Goal: Navigation & Orientation: Understand site structure

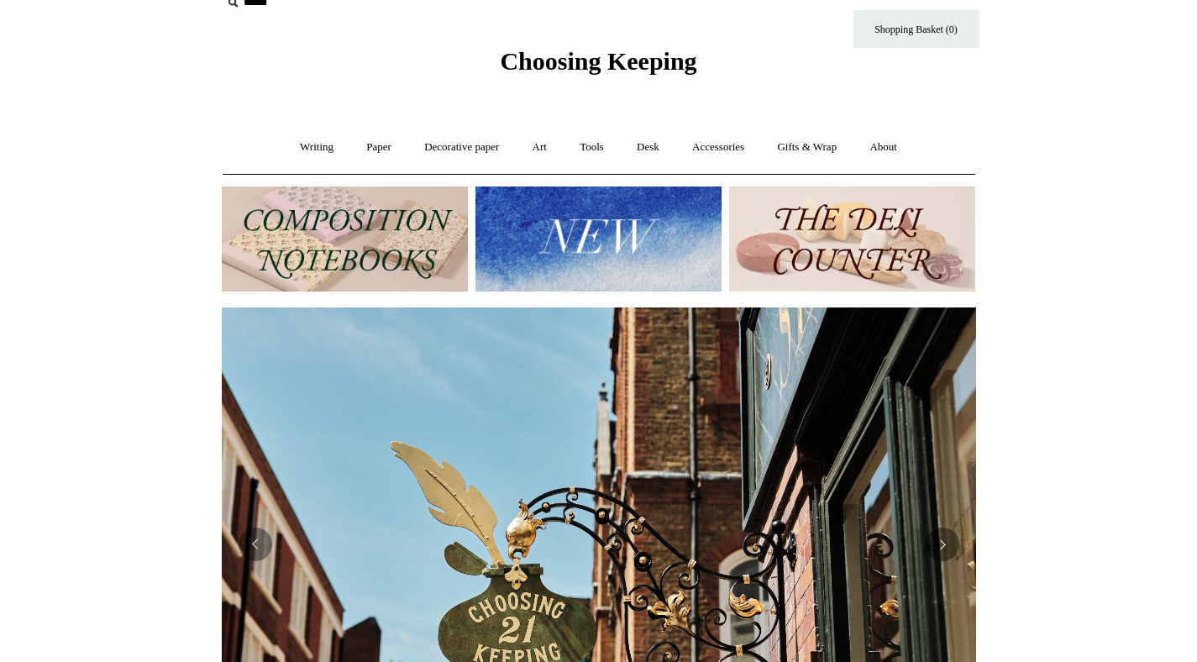
scroll to position [26, 0]
click at [882, 147] on link "About +" at bounding box center [883, 148] width 58 height 45
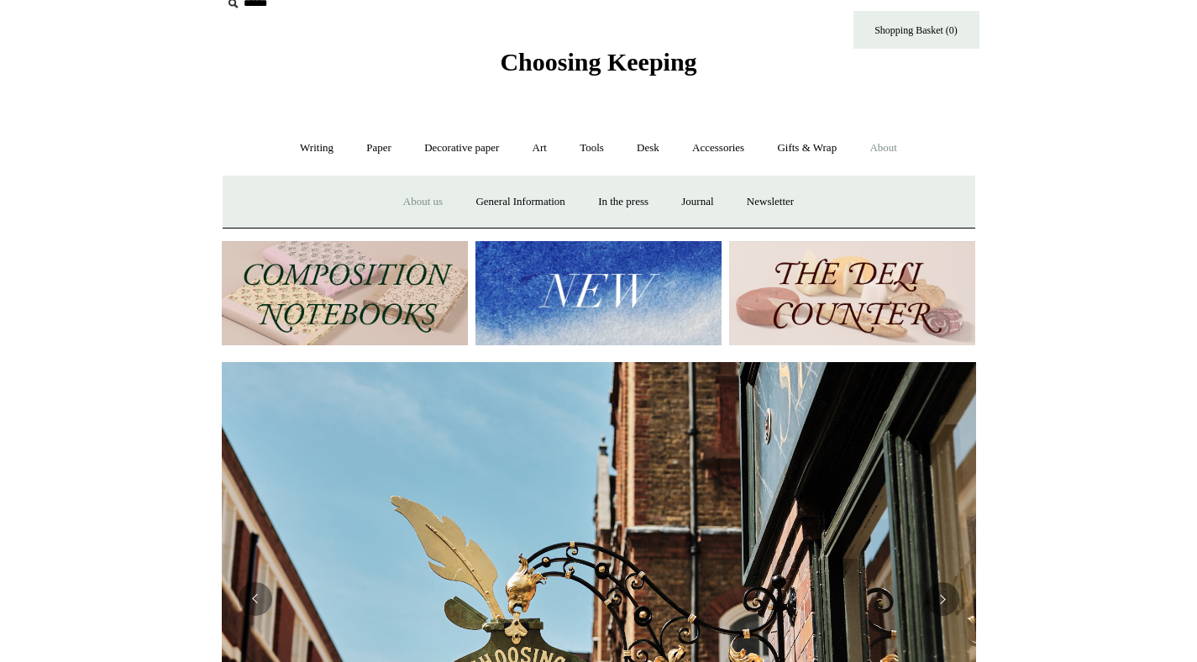
click at [423, 207] on link "About us" at bounding box center [423, 202] width 70 height 45
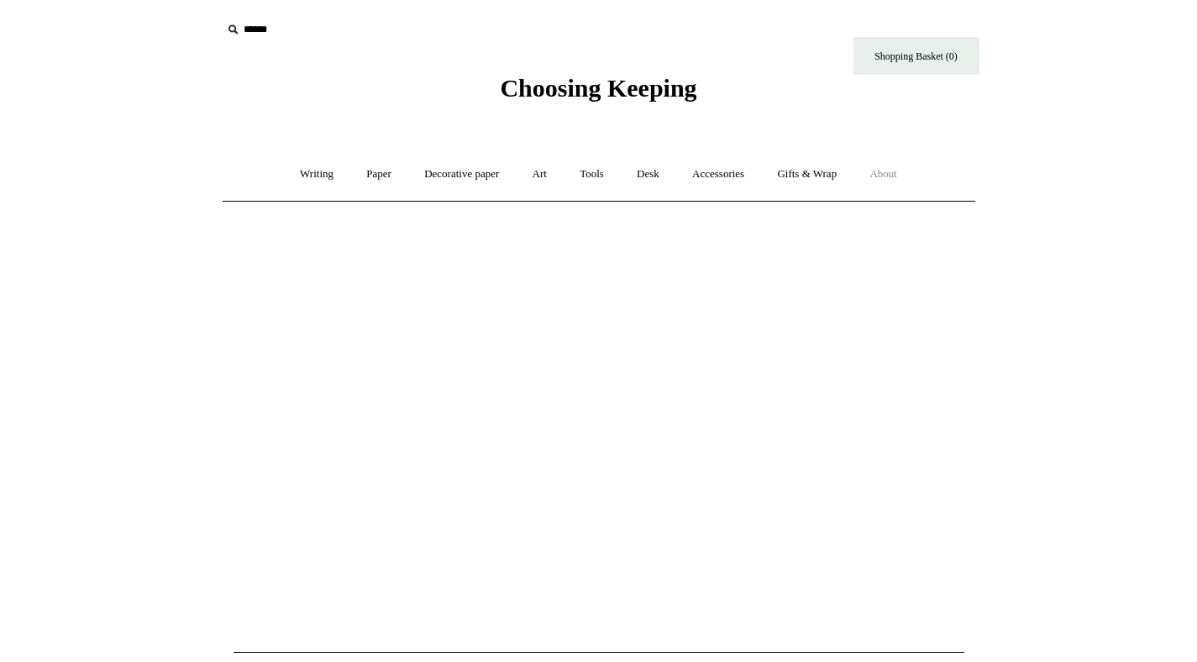
click at [892, 181] on link "About +" at bounding box center [883, 174] width 58 height 45
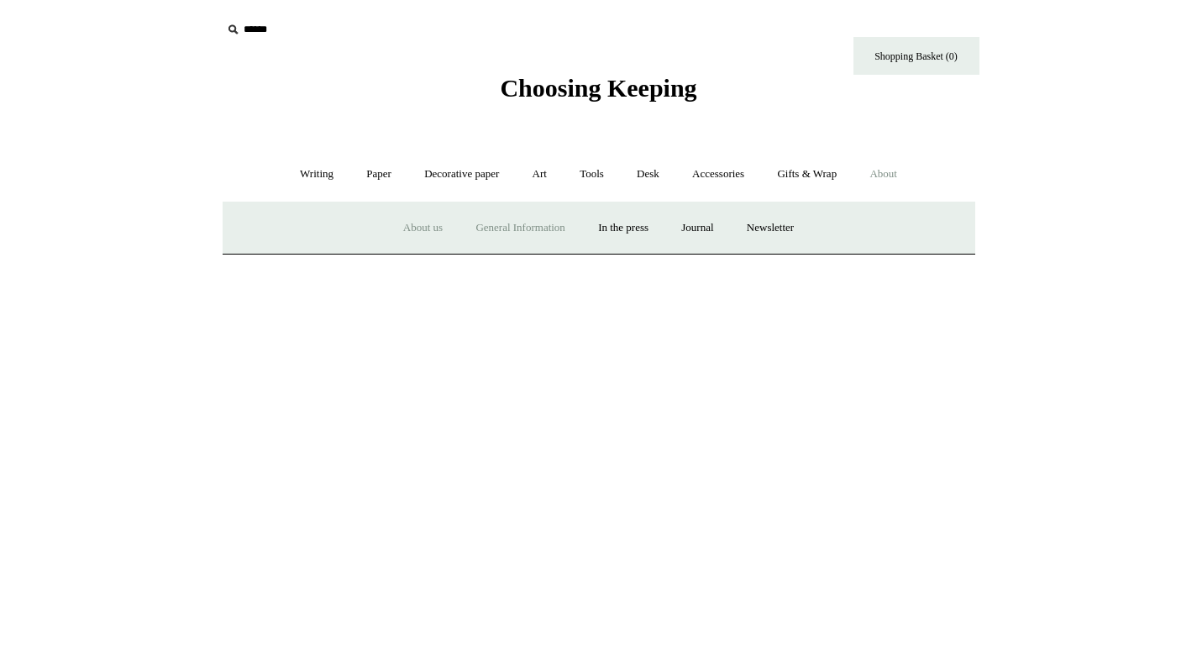
click at [473, 239] on link "General Information" at bounding box center [519, 228] width 119 height 45
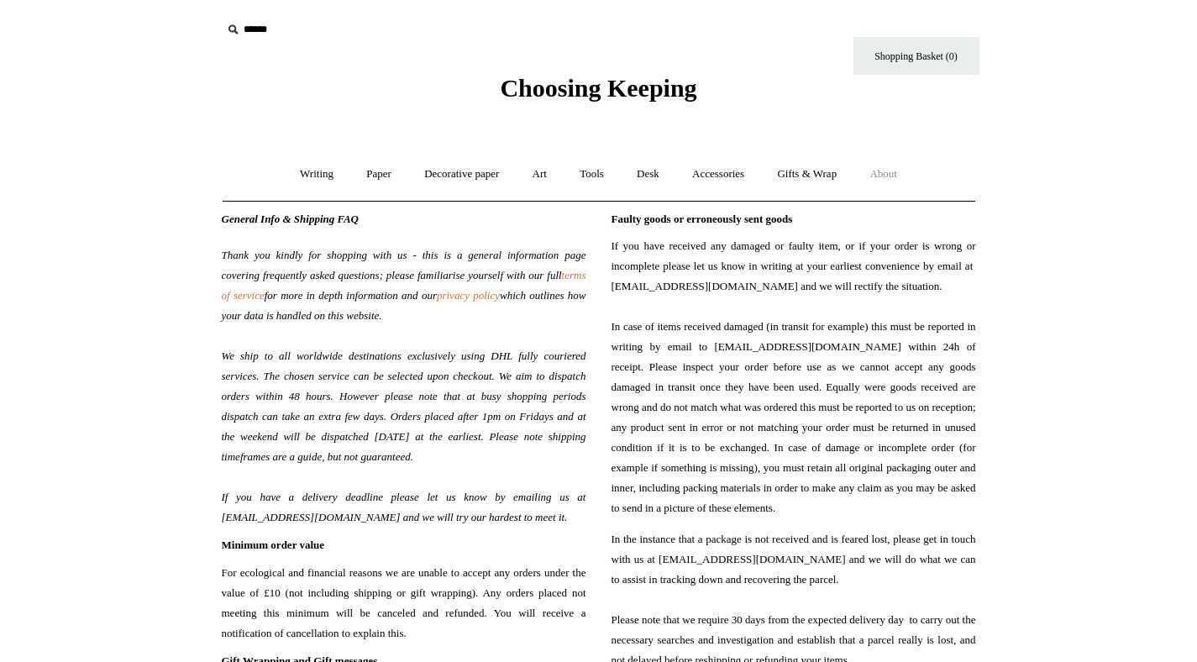
click at [888, 173] on link "About +" at bounding box center [883, 174] width 58 height 45
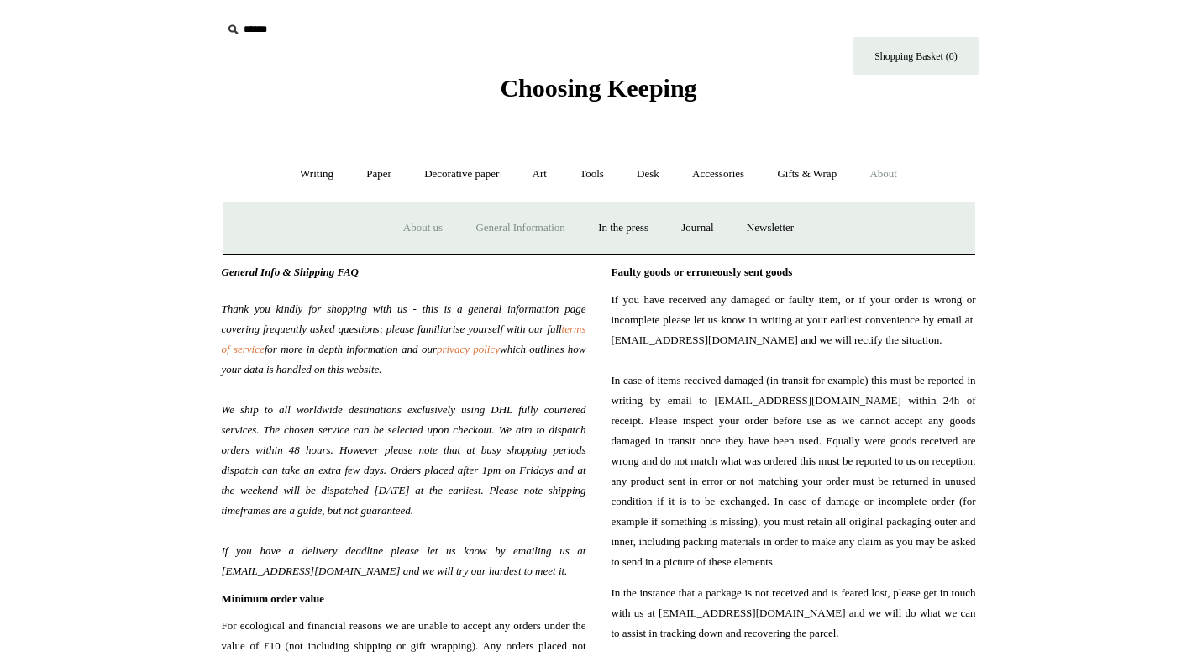
click at [405, 227] on link "About us" at bounding box center [423, 228] width 70 height 45
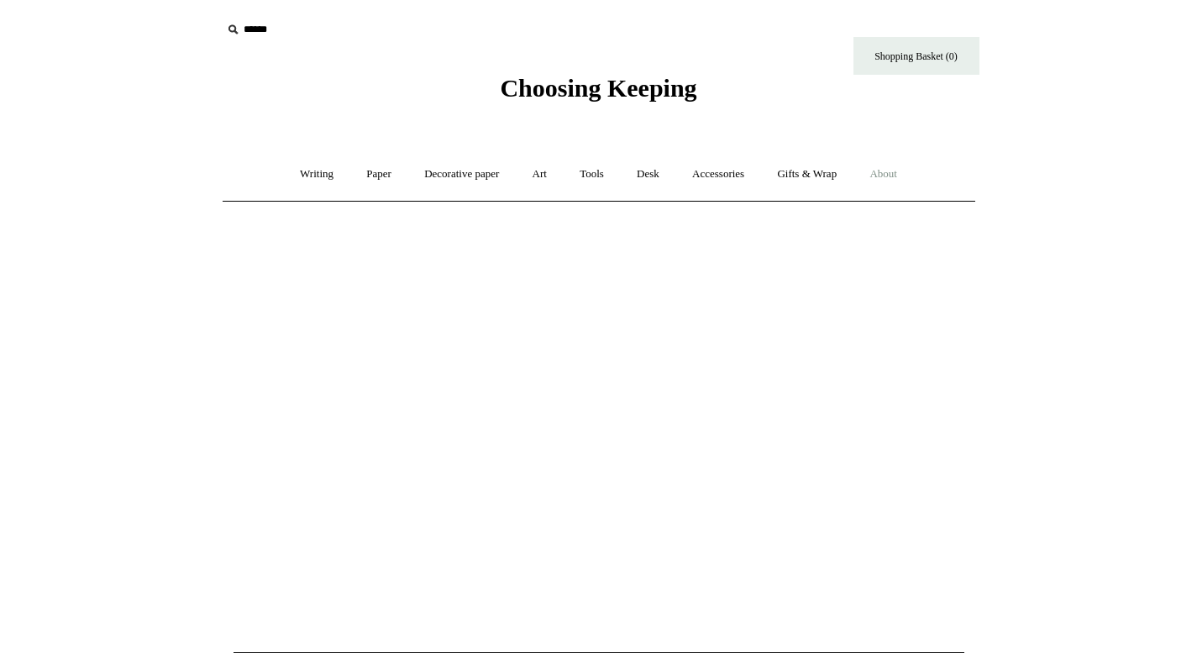
click at [912, 179] on link "About +" at bounding box center [883, 174] width 58 height 45
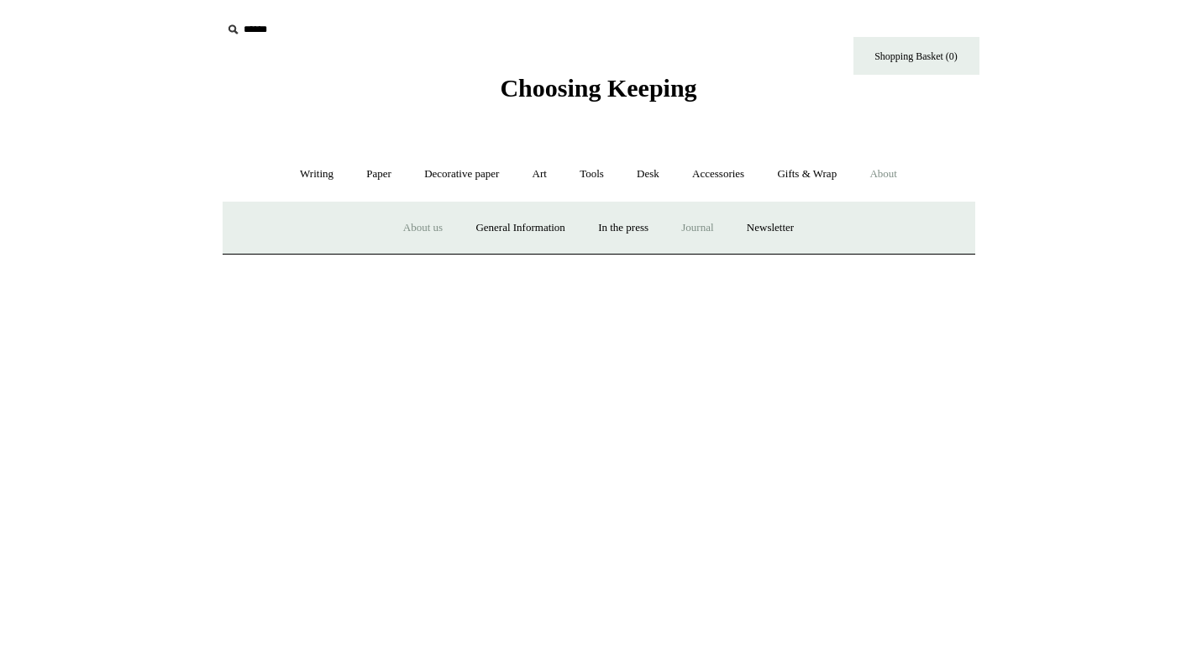
click at [696, 226] on link "Journal +" at bounding box center [697, 228] width 62 height 45
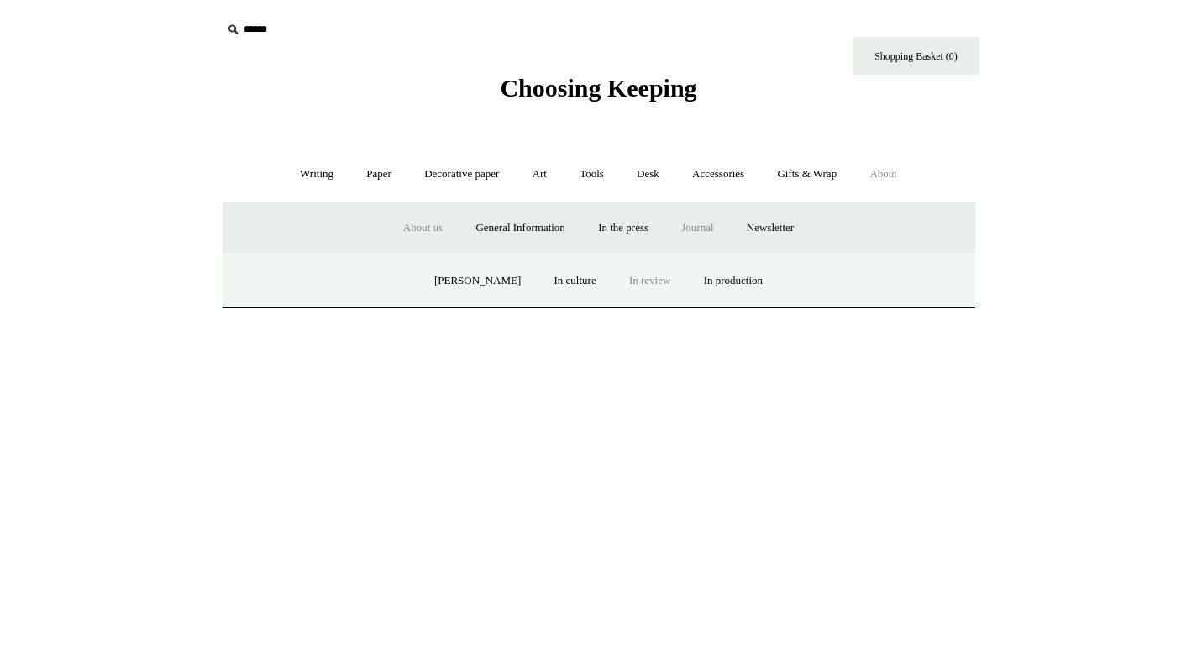
click at [648, 288] on link "In review" at bounding box center [649, 281] width 71 height 45
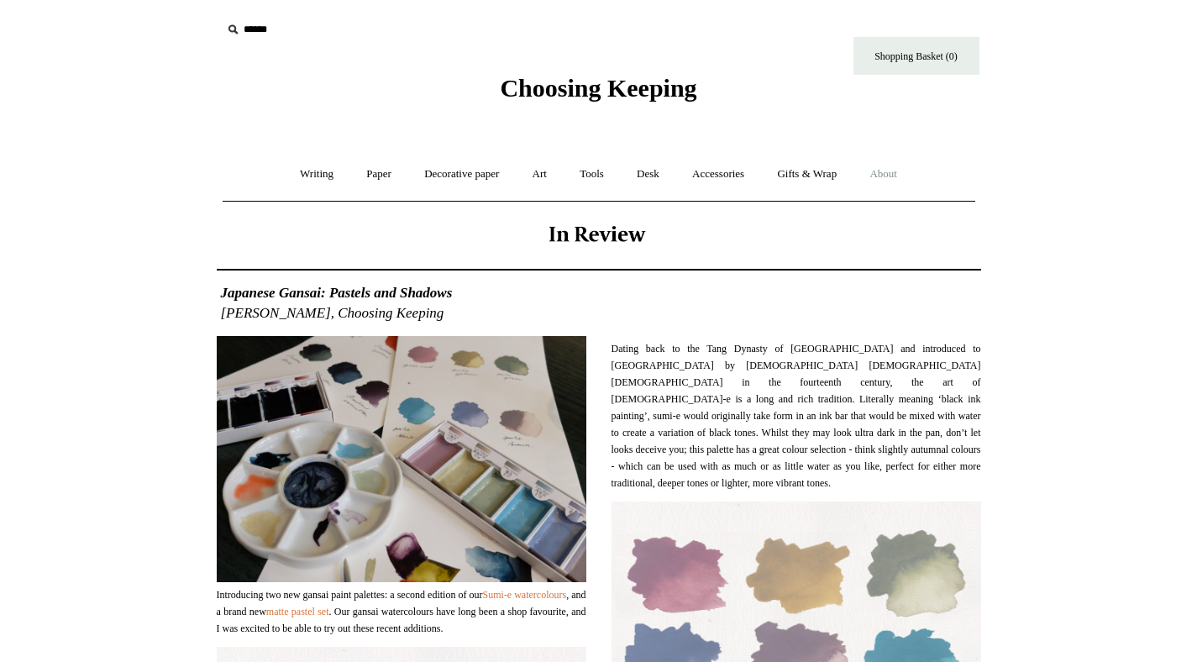
click at [911, 162] on link "About +" at bounding box center [883, 174] width 58 height 45
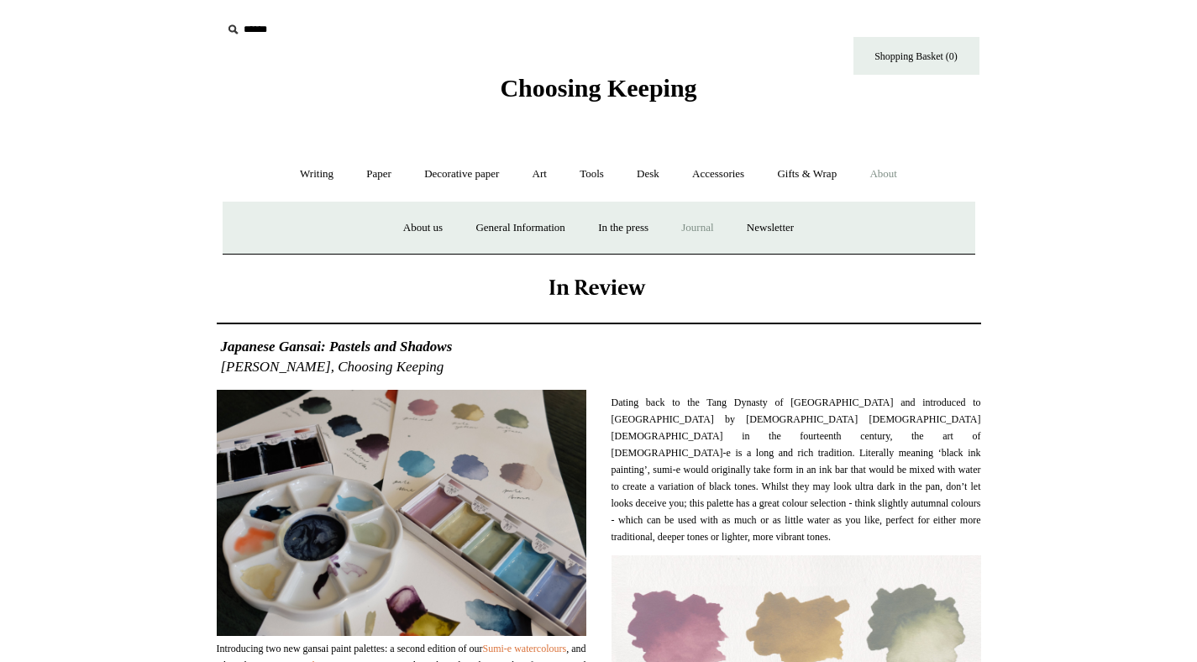
click at [720, 222] on link "Journal +" at bounding box center [697, 228] width 62 height 45
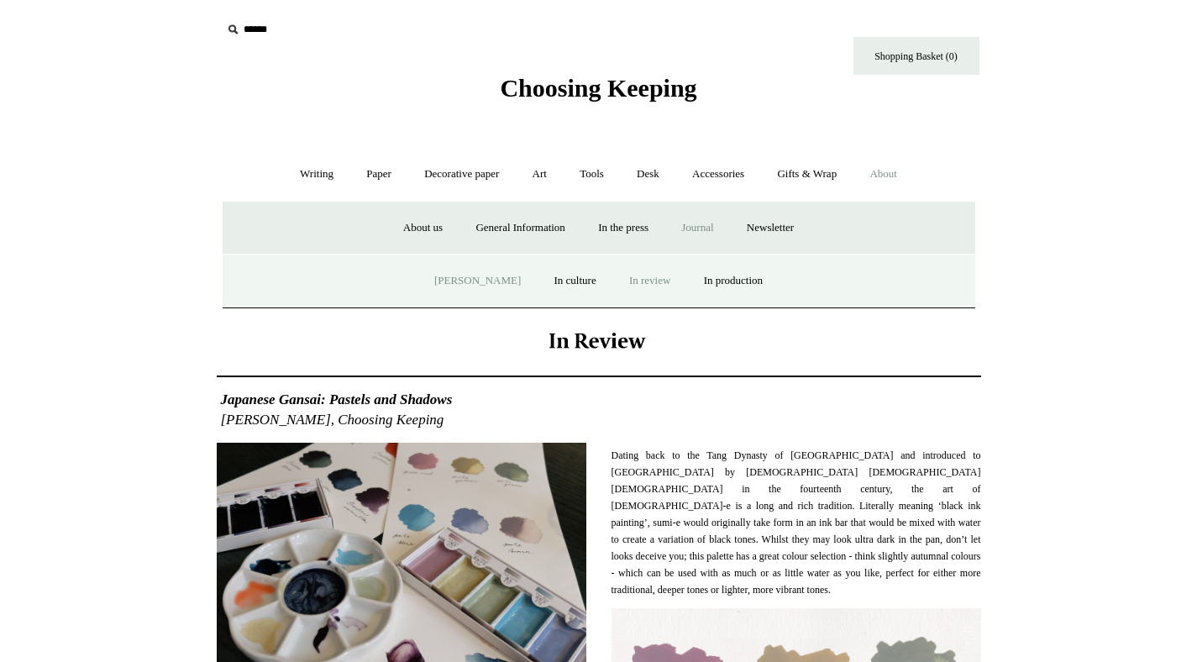
click at [454, 288] on link "[PERSON_NAME]" at bounding box center [477, 281] width 117 height 45
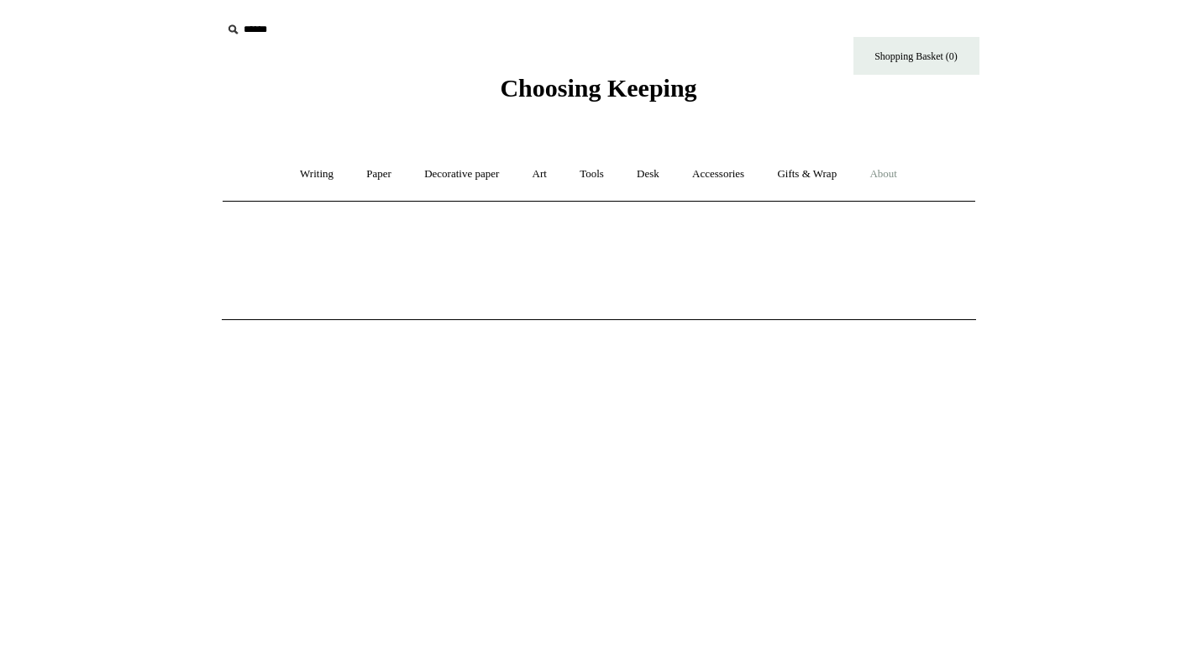
click at [909, 172] on link "About +" at bounding box center [883, 174] width 58 height 45
